Goal: Find specific page/section: Find specific page/section

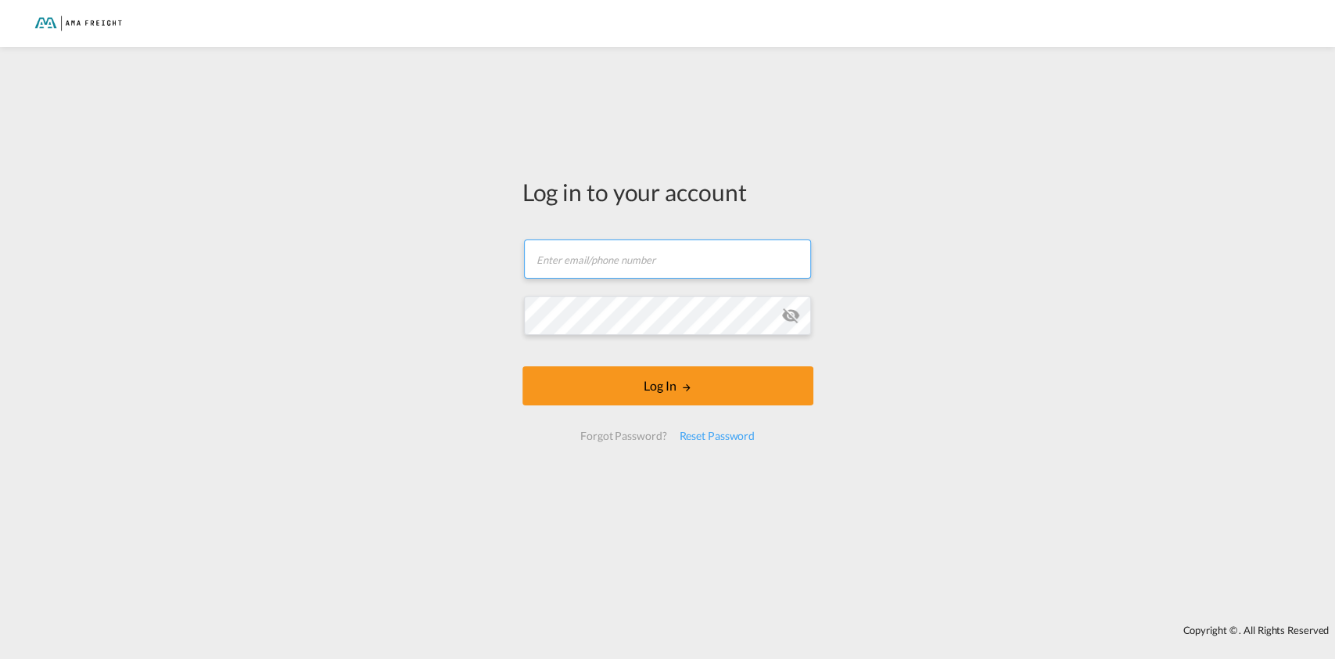
click at [585, 267] on input "text" at bounding box center [667, 258] width 287 height 39
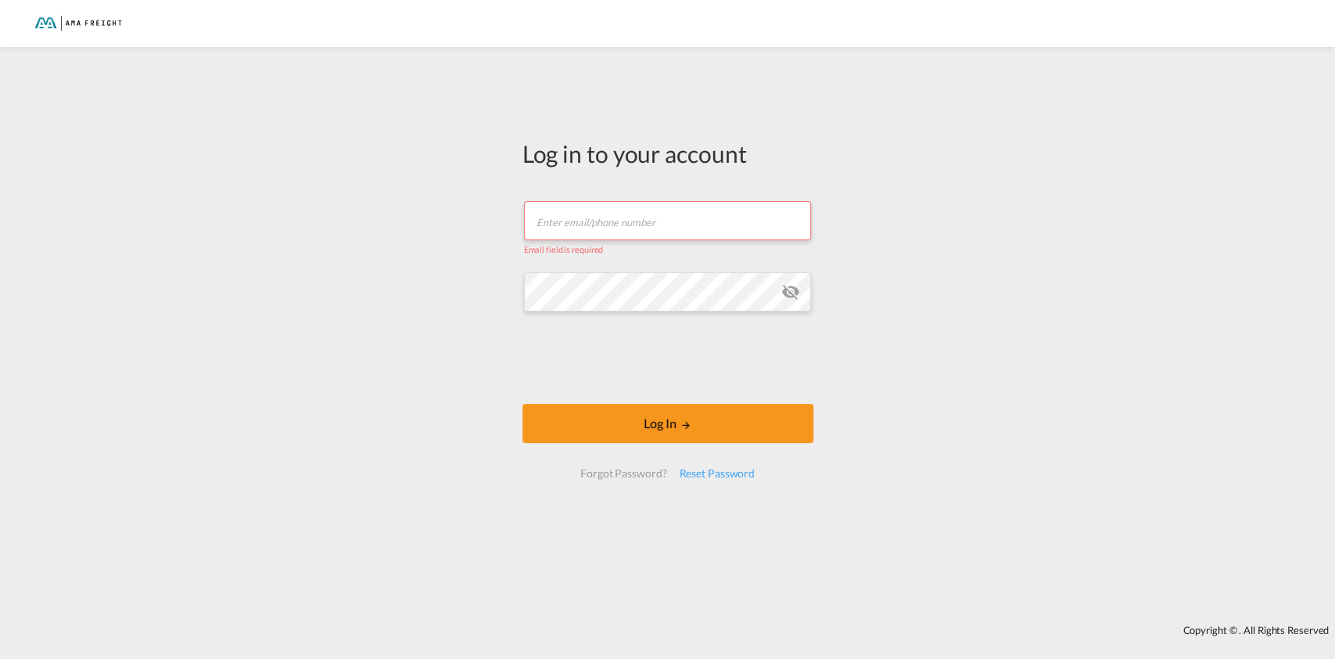
type input "[PERSON_NAME][EMAIL_ADDRESS][DOMAIN_NAME]"
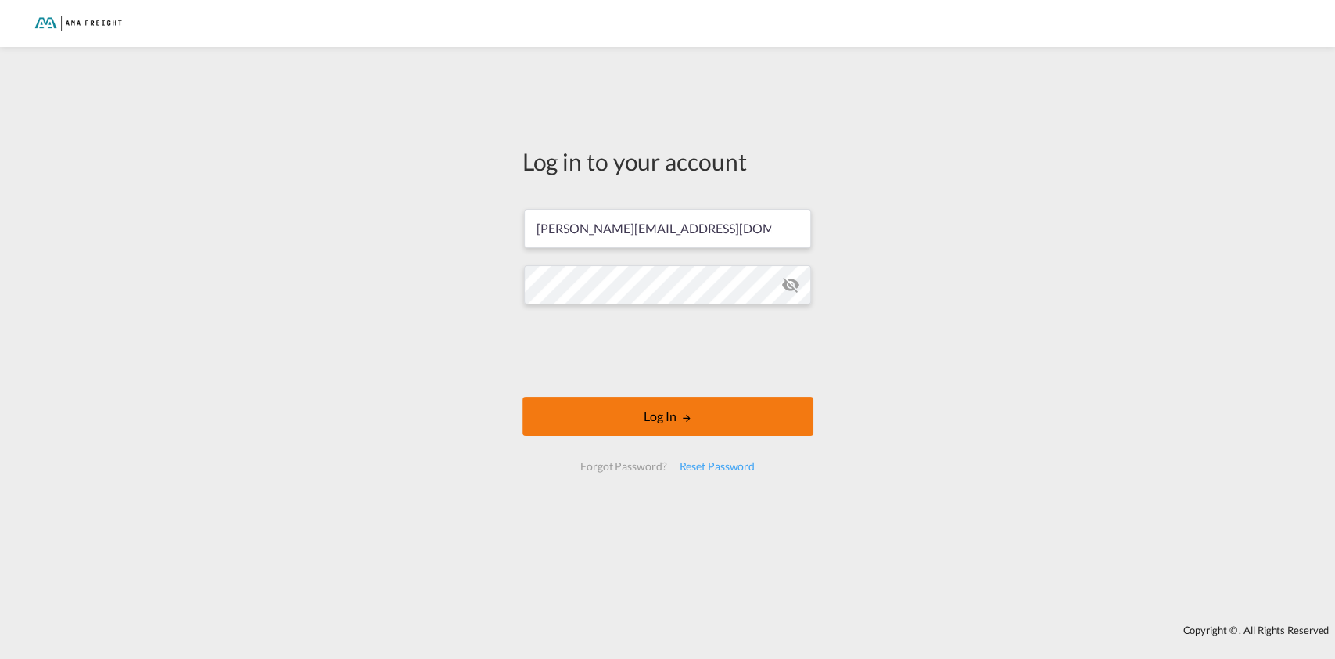
click at [631, 397] on button "Log In" at bounding box center [668, 416] width 291 height 39
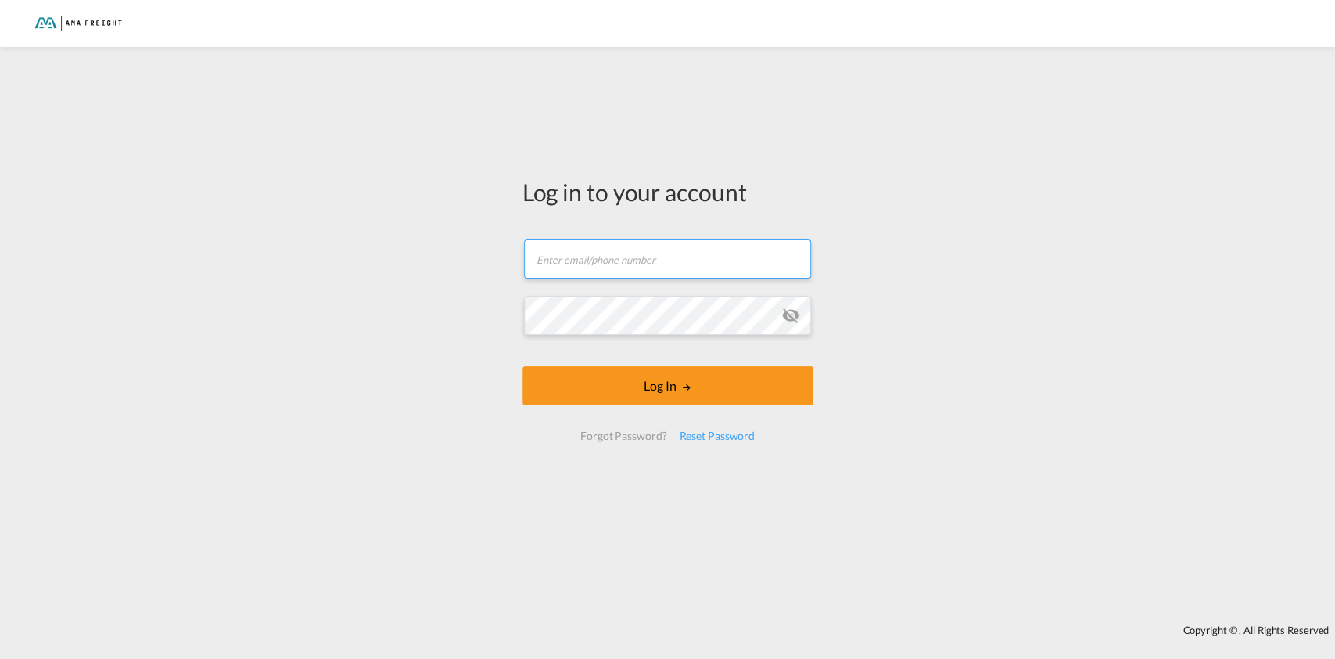
click at [566, 257] on input "text" at bounding box center [667, 258] width 287 height 39
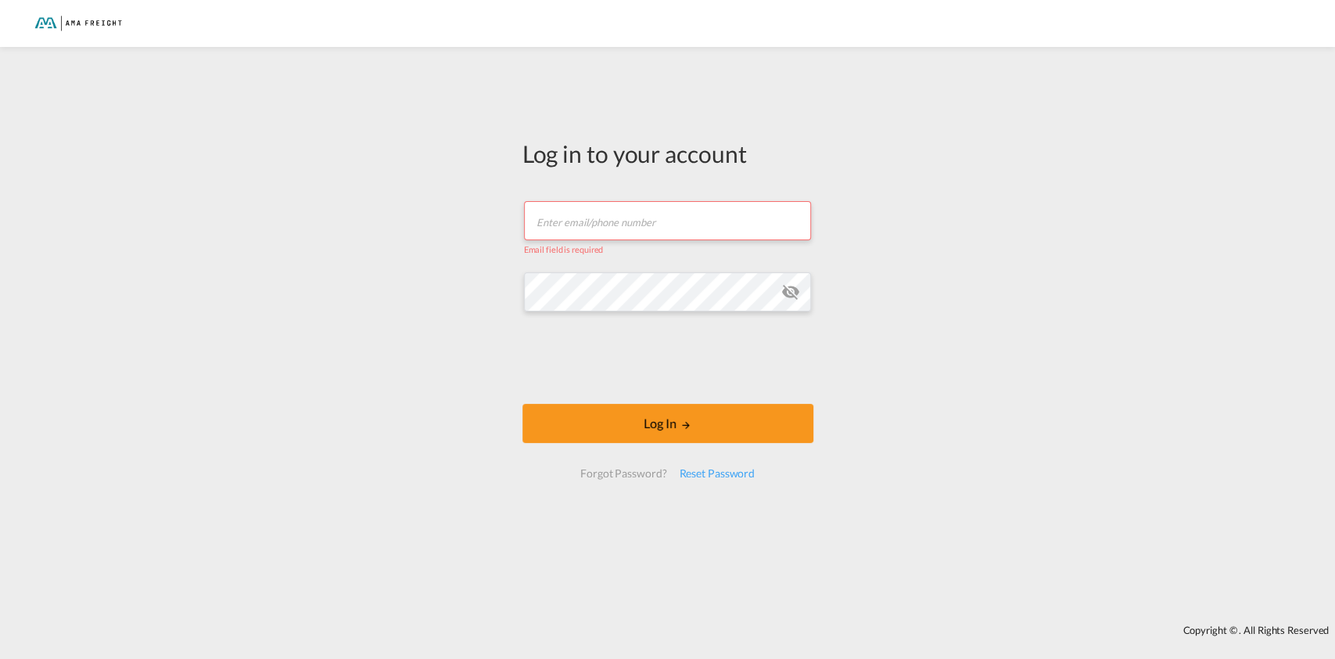
type input "[PERSON_NAME][EMAIL_ADDRESS][DOMAIN_NAME]"
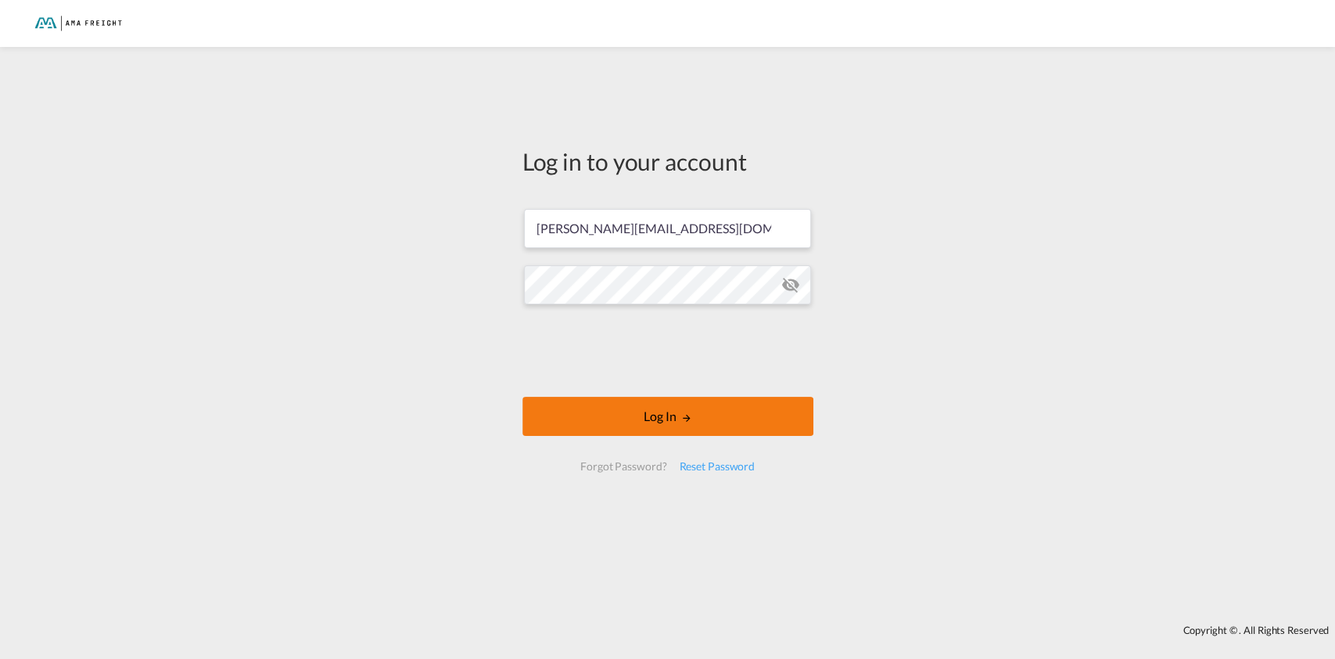
click at [663, 426] on button "Log In" at bounding box center [668, 416] width 291 height 39
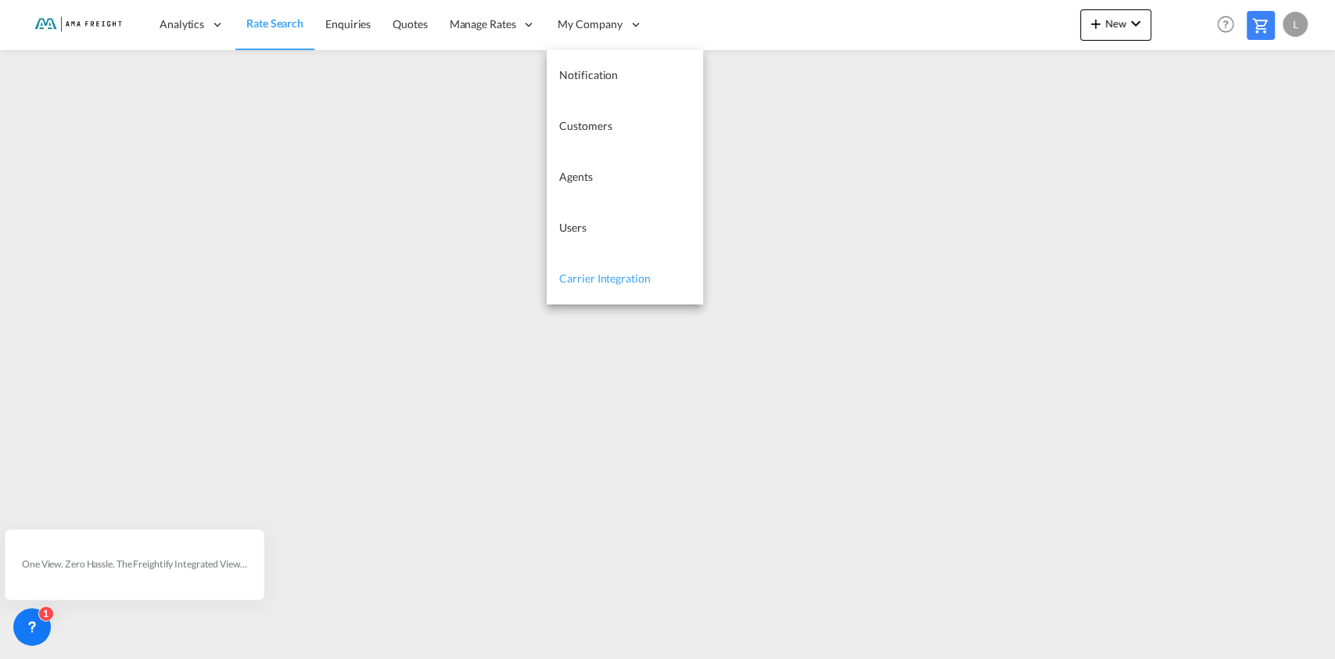
click at [596, 284] on span "Carrier Integration" at bounding box center [604, 277] width 91 height 13
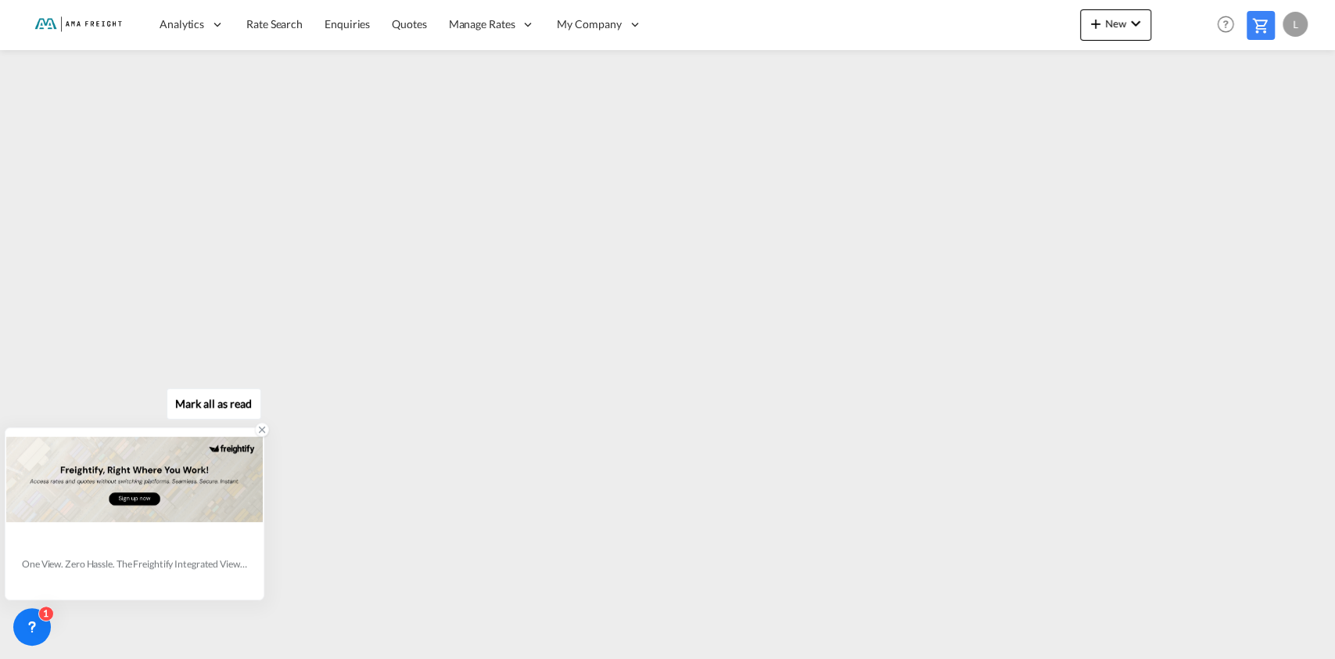
click at [257, 430] on icon at bounding box center [262, 429] width 11 height 11
